Goal: Transaction & Acquisition: Subscribe to service/newsletter

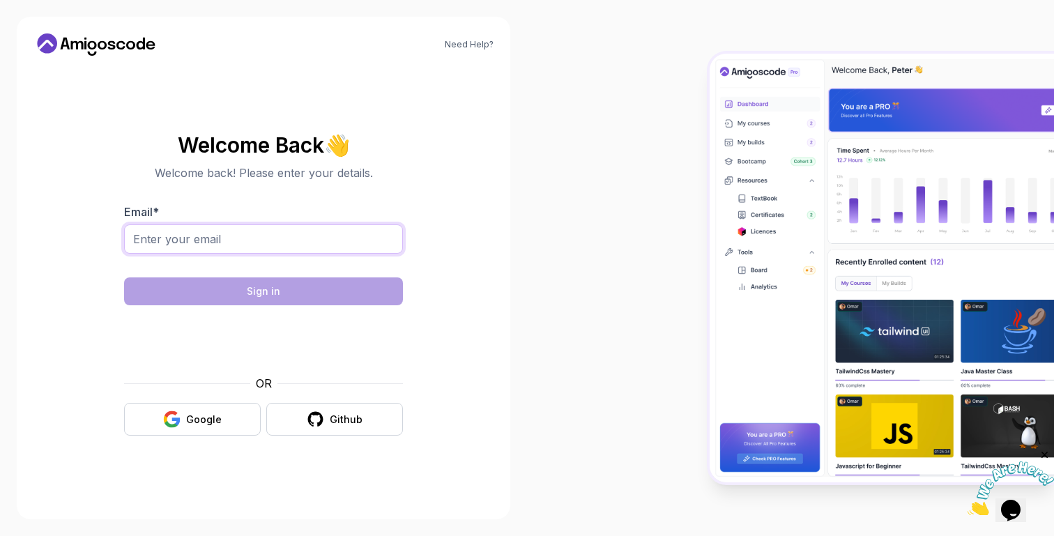
click at [342, 233] on input "Email *" at bounding box center [263, 238] width 279 height 29
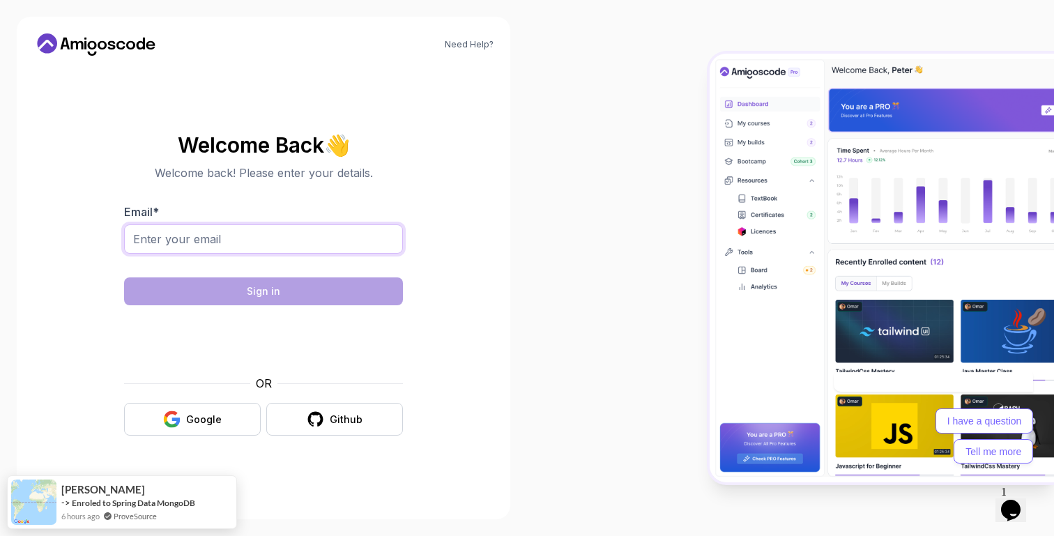
type input "ersinabaci@yahoo.de"
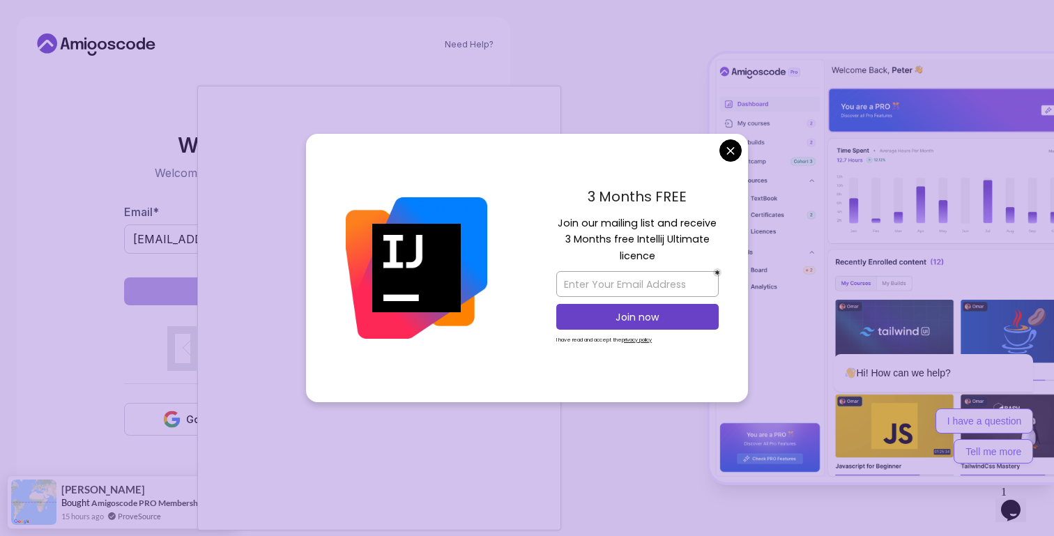
click at [729, 154] on body "Need Help? Welcome Back 👋 Welcome back! Please enter your details. Email * ersi…" at bounding box center [527, 268] width 1054 height 536
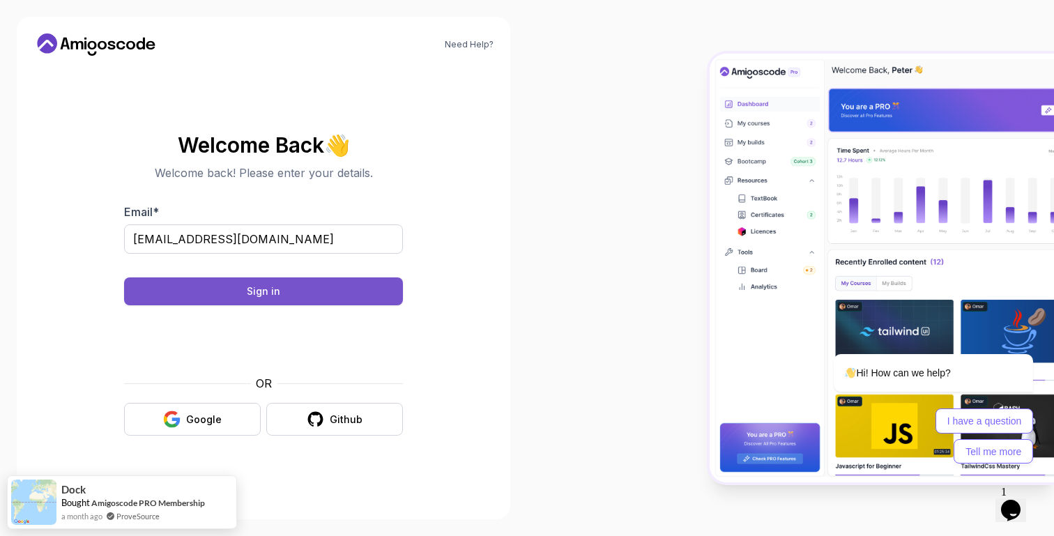
click at [368, 294] on button "Sign in" at bounding box center [263, 291] width 279 height 28
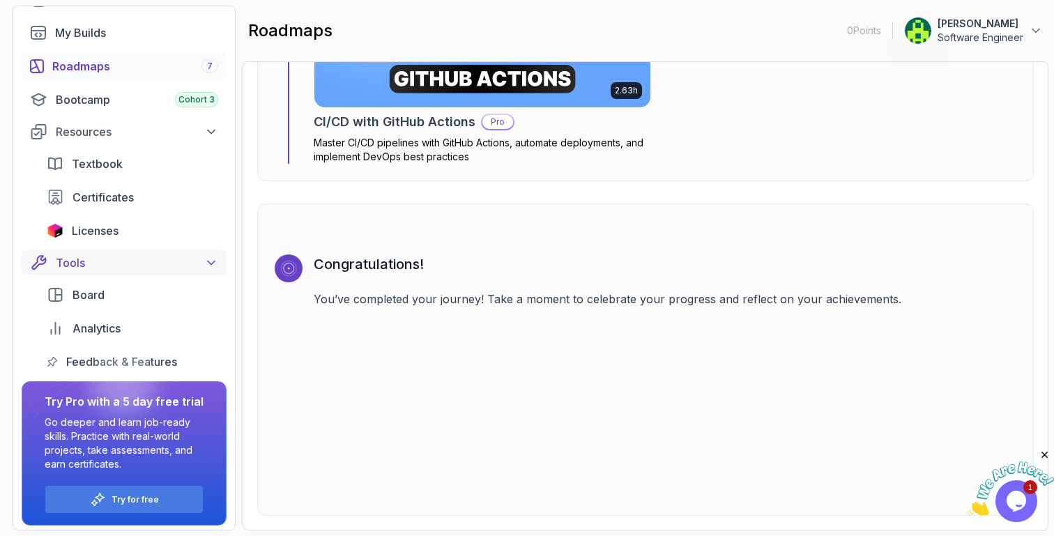
scroll to position [129, 0]
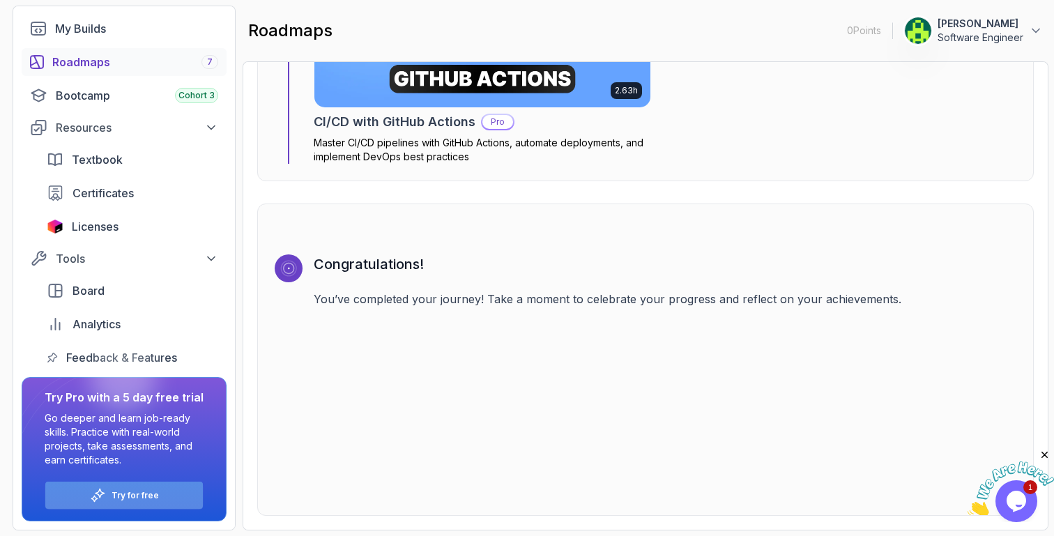
click at [133, 493] on p "Try for free" at bounding box center [135, 495] width 47 height 11
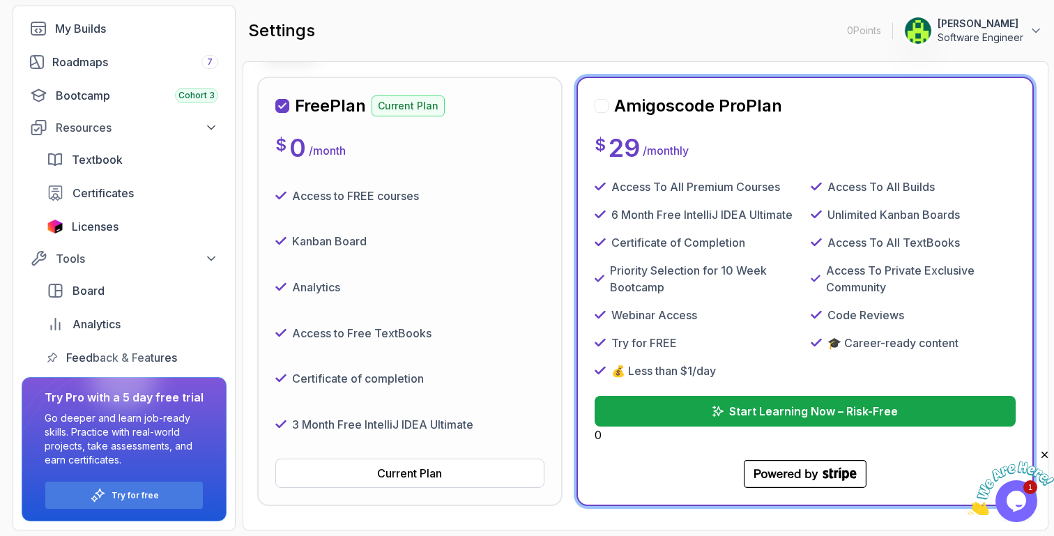
scroll to position [190, 0]
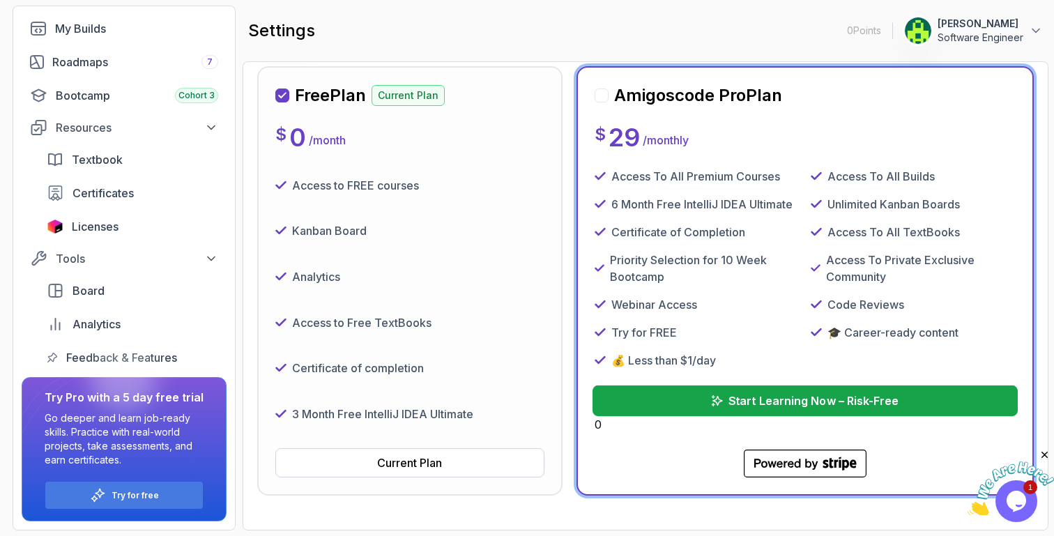
click at [650, 400] on button "Start Learning Now – Risk-Free" at bounding box center [804, 400] width 425 height 31
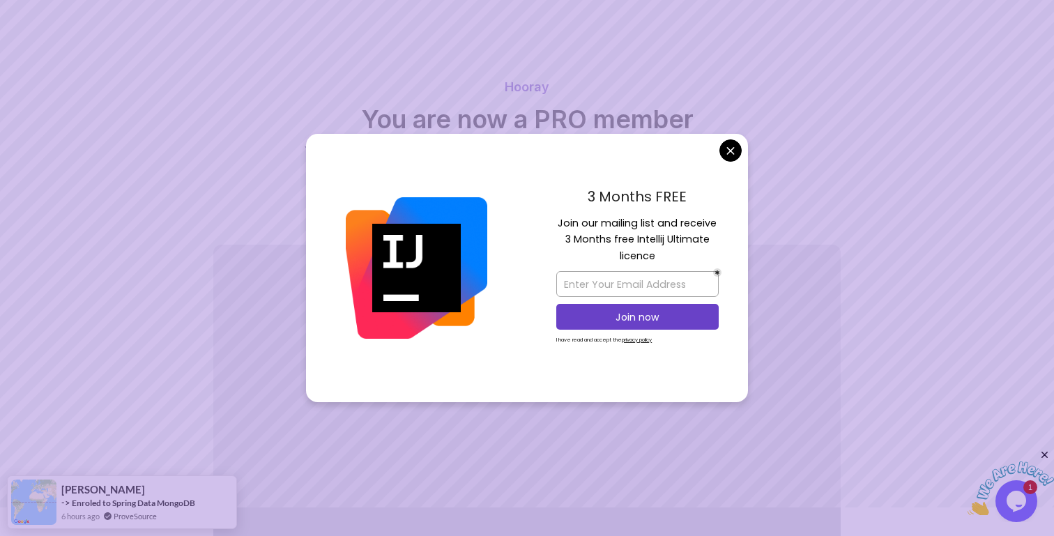
scroll to position [29, 0]
click at [730, 153] on body "Hooray You are now a PRO member You can access all the features and benefits of…" at bounding box center [527, 328] width 1054 height 715
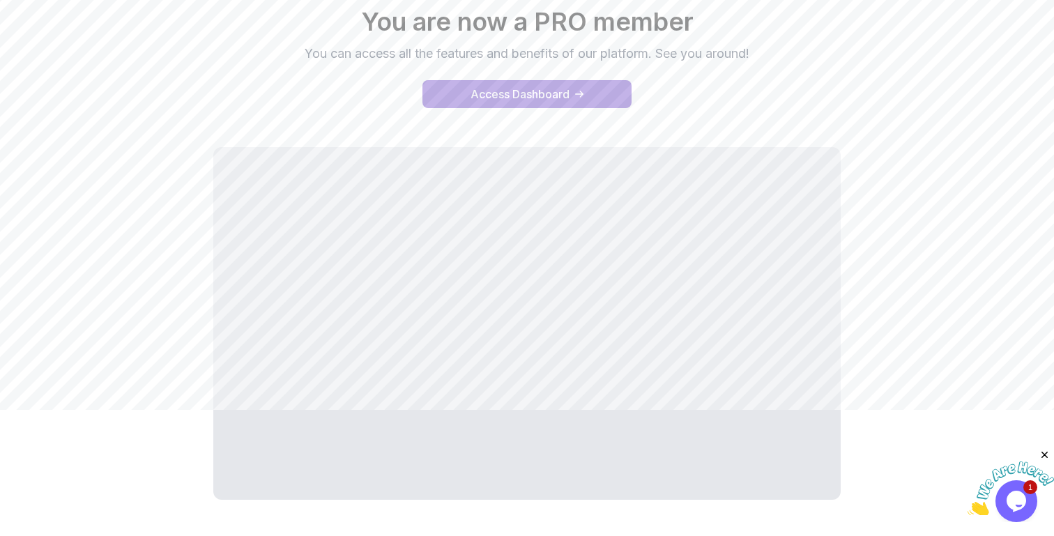
scroll to position [128, 0]
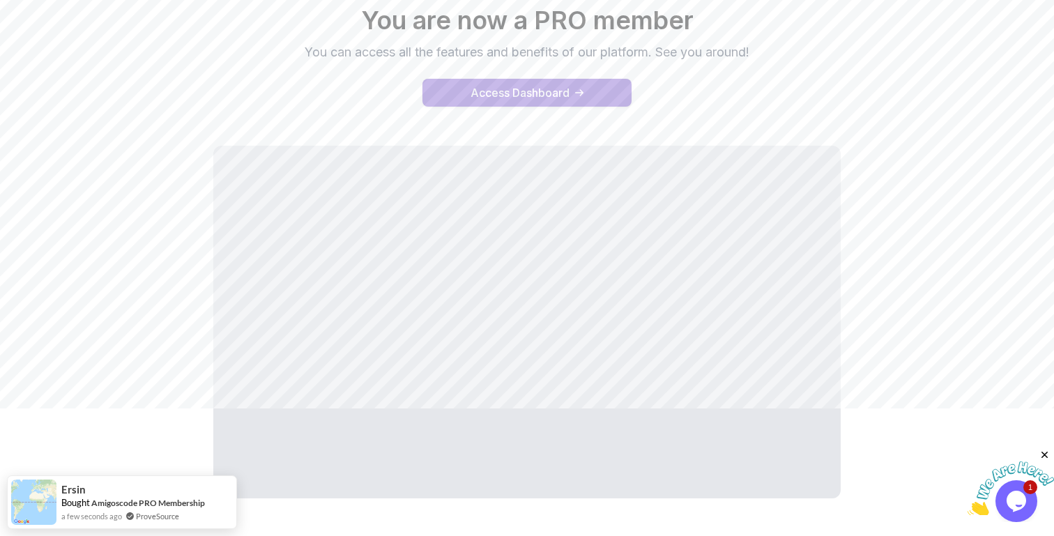
click at [509, 101] on button "Access Dashboard" at bounding box center [526, 93] width 209 height 28
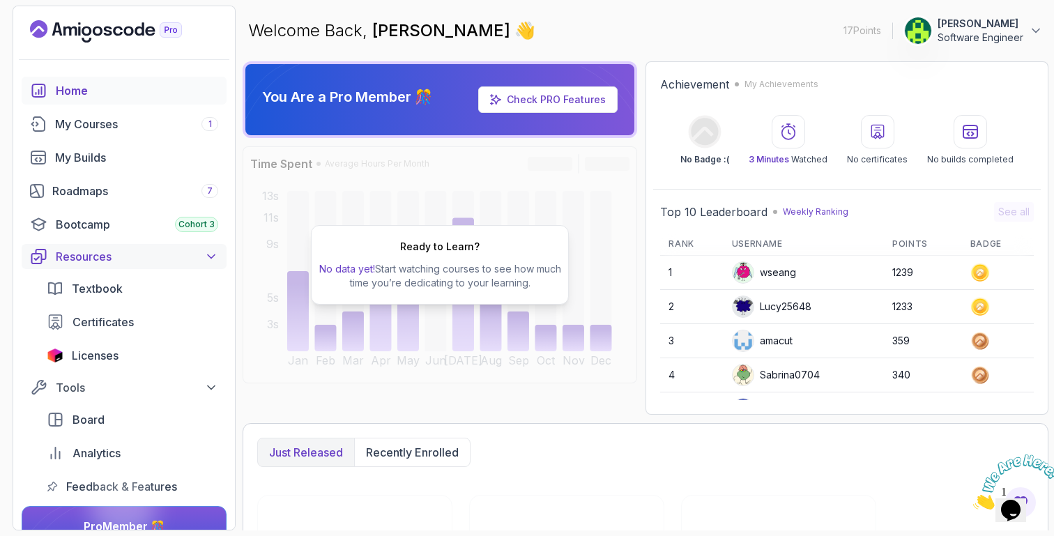
scroll to position [1, 0]
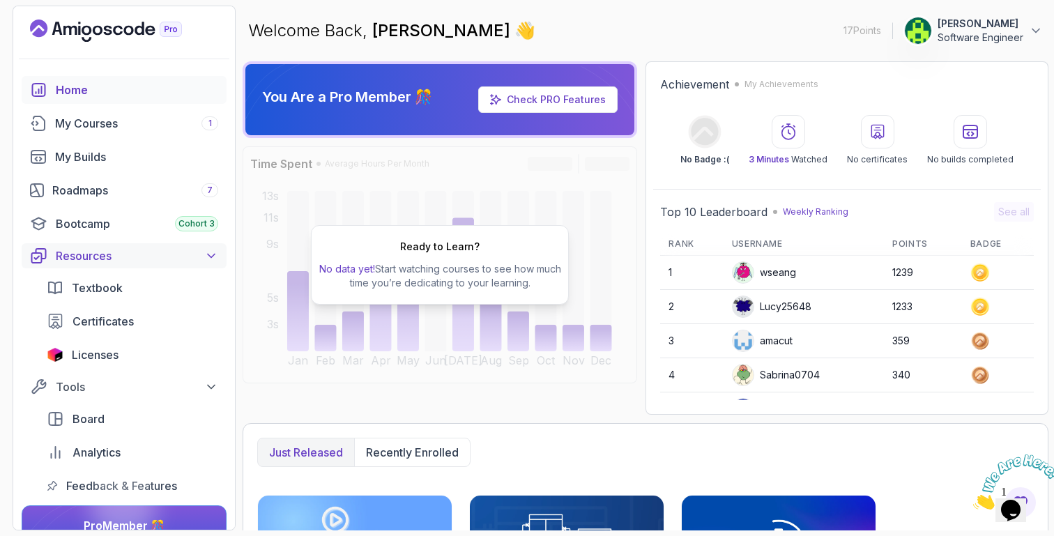
click at [146, 253] on div "Resources" at bounding box center [137, 255] width 162 height 17
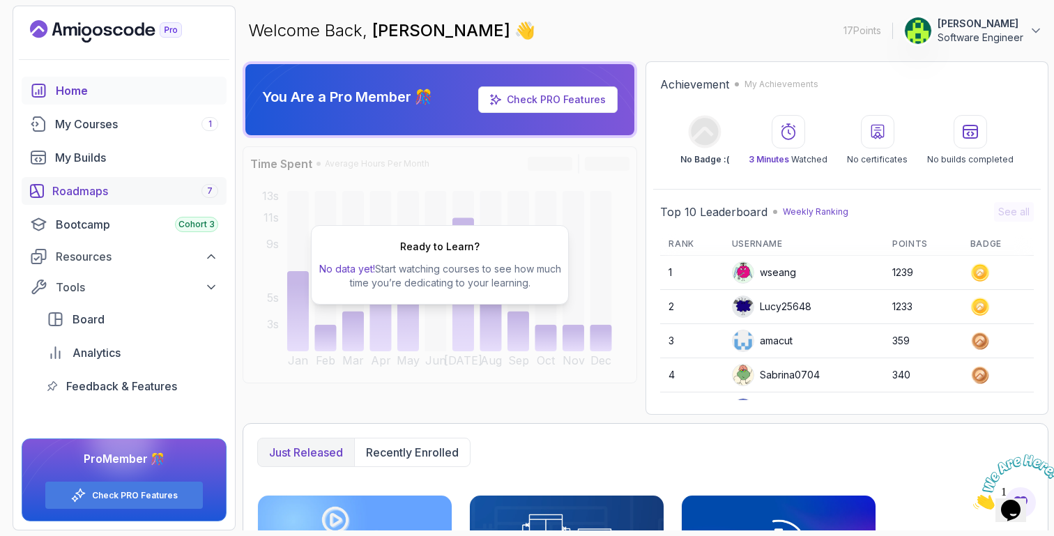
click at [130, 201] on link "Roadmaps 7" at bounding box center [124, 191] width 205 height 28
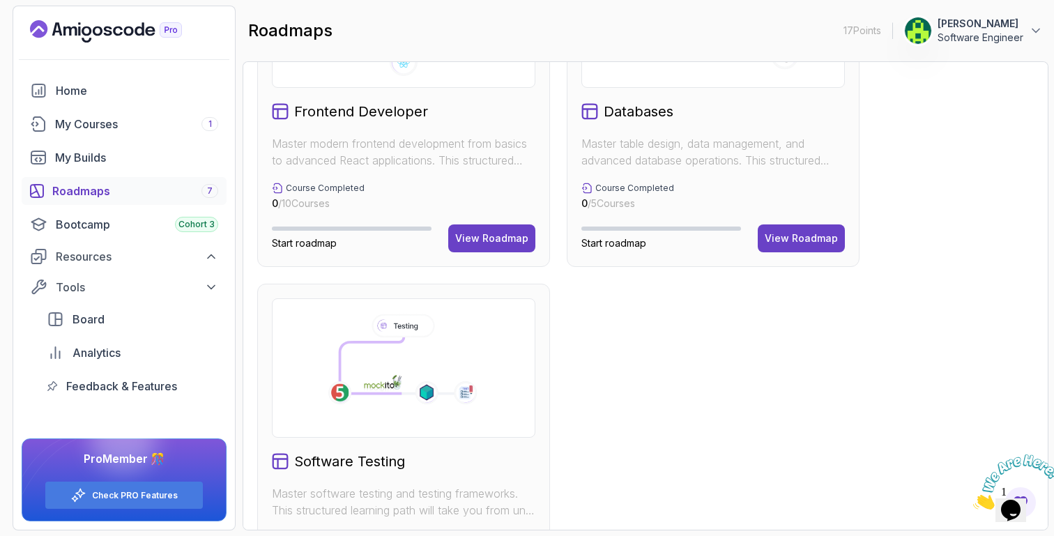
scroll to position [943, 0]
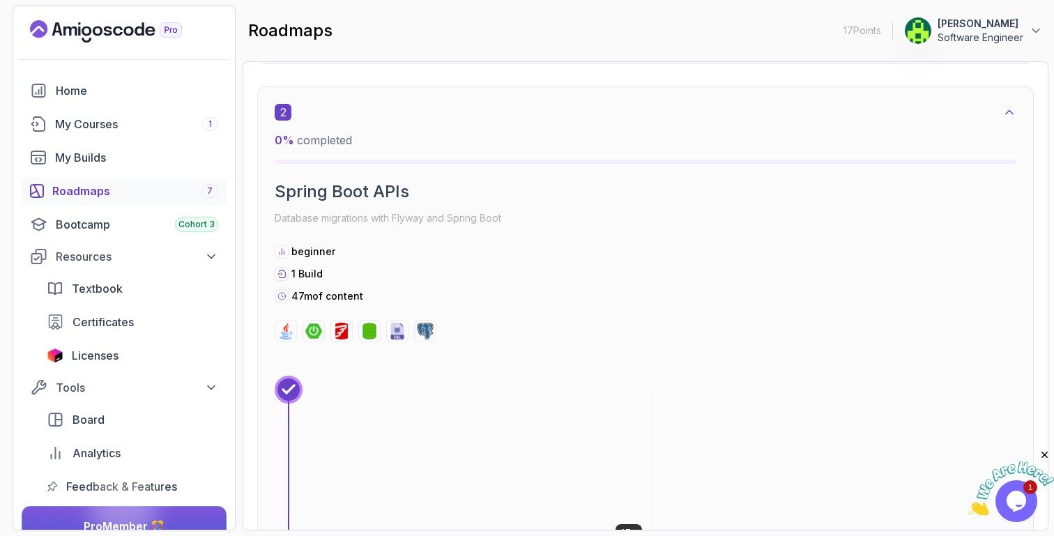
scroll to position [1377, 0]
